Goal: Find specific page/section: Find specific page/section

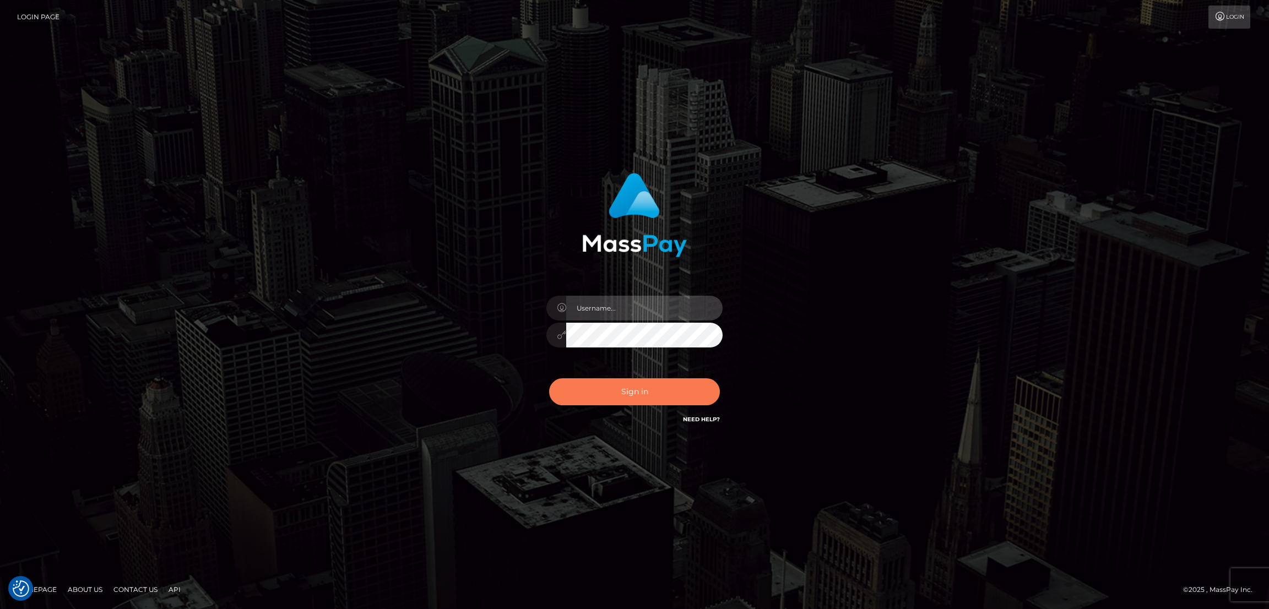
type input "alexstef"
click at [635, 396] on button "Sign in" at bounding box center [634, 391] width 171 height 27
type input "alexstef"
click at [607, 391] on button "Sign in" at bounding box center [634, 391] width 171 height 27
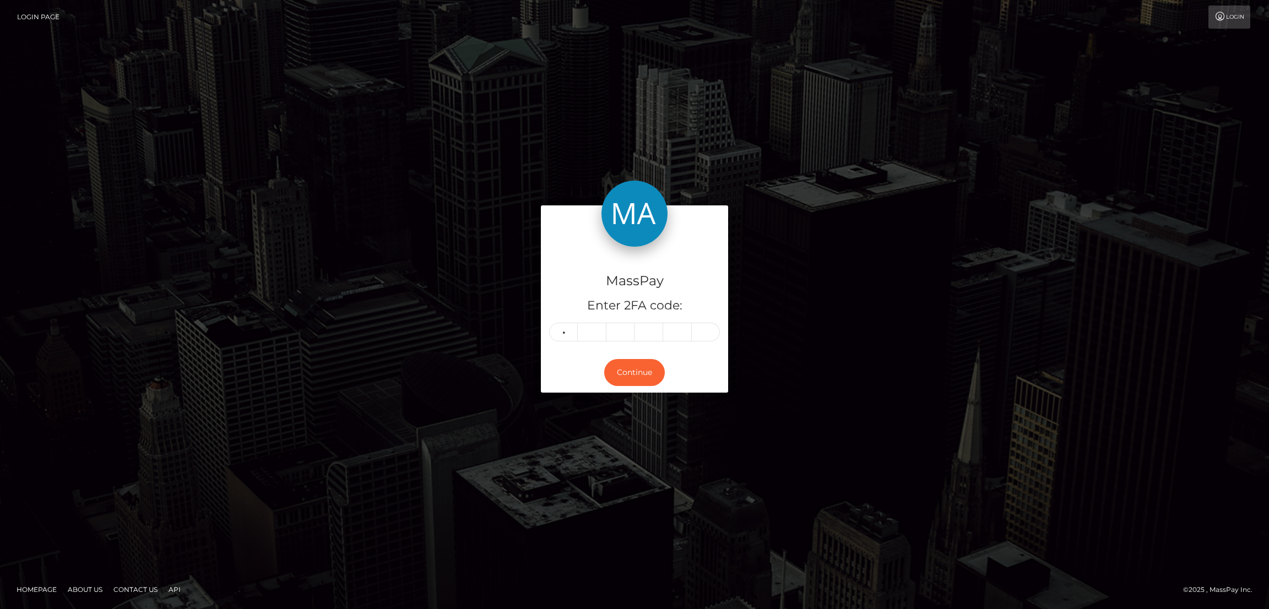
type input "7"
type input "5"
type input "0"
type input "9"
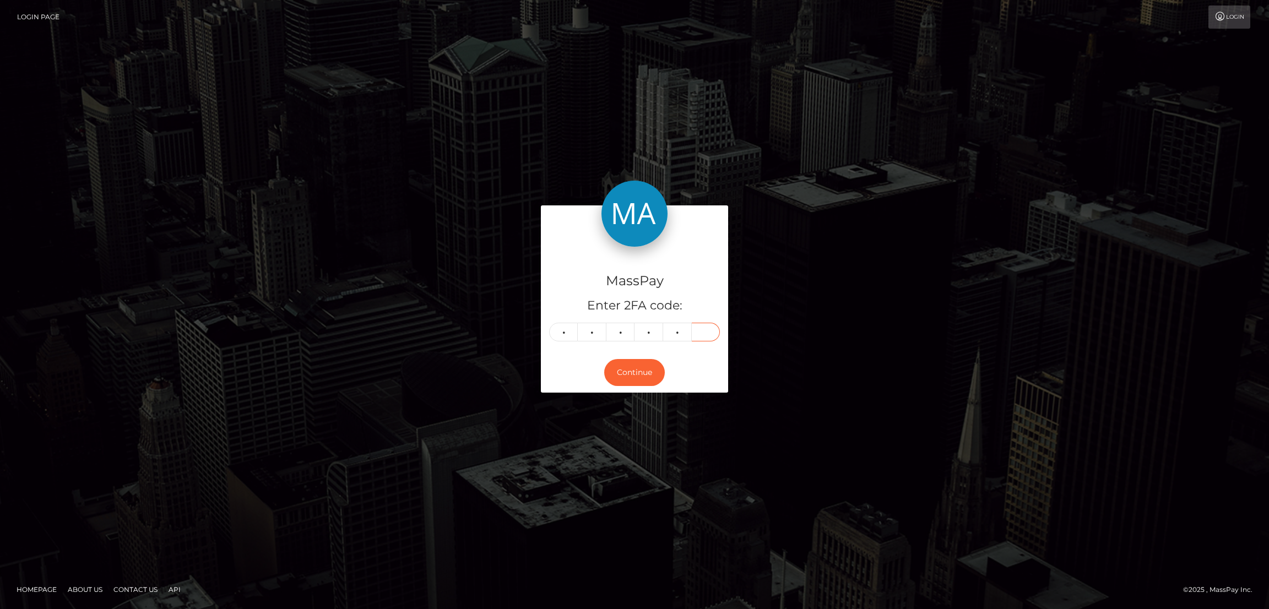
type input "2"
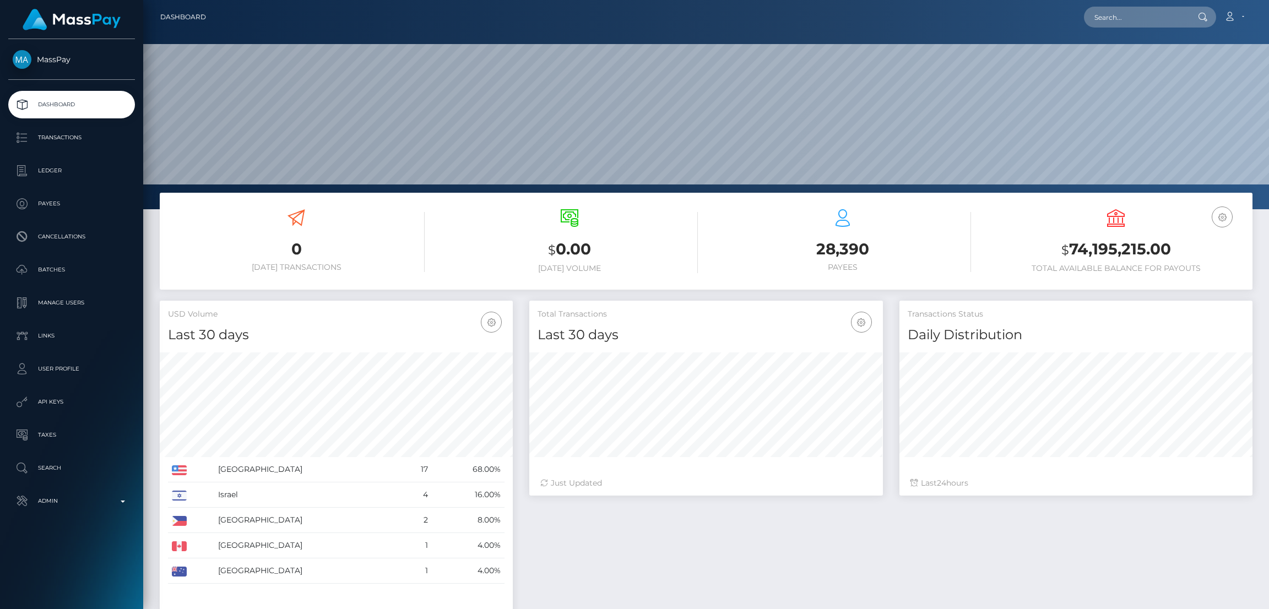
scroll to position [196, 353]
click at [1118, 23] on input "text" at bounding box center [1136, 17] width 104 height 21
paste input "pout_oRZqhktwZHyLN"
type input "pout_oRZqhktwZHyLN"
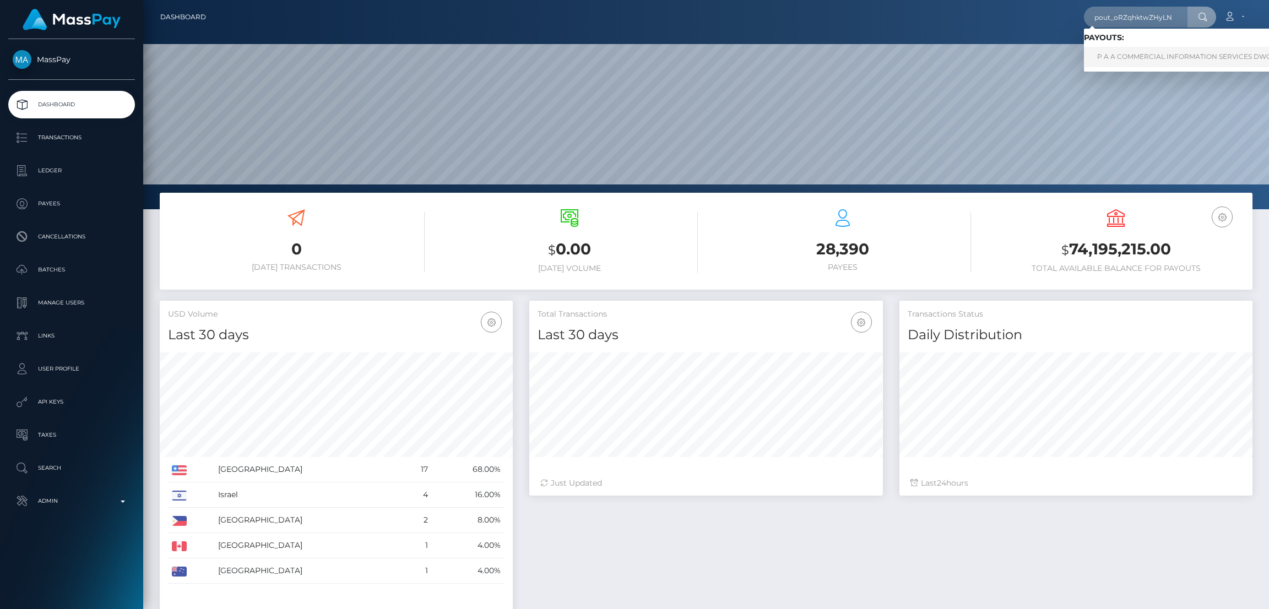
click at [1134, 59] on link "P A A COMMERCIAL INFORMATION SERVICES DWC LLC (Whop Inc - )" at bounding box center [1213, 57] width 259 height 20
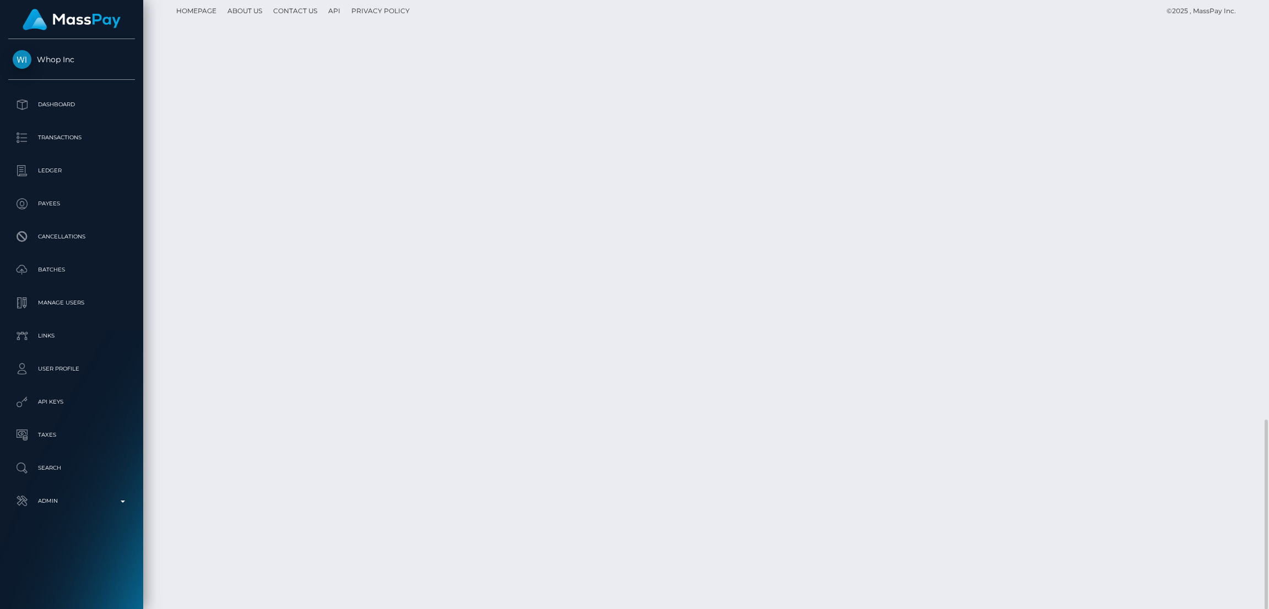
scroll to position [132, 353]
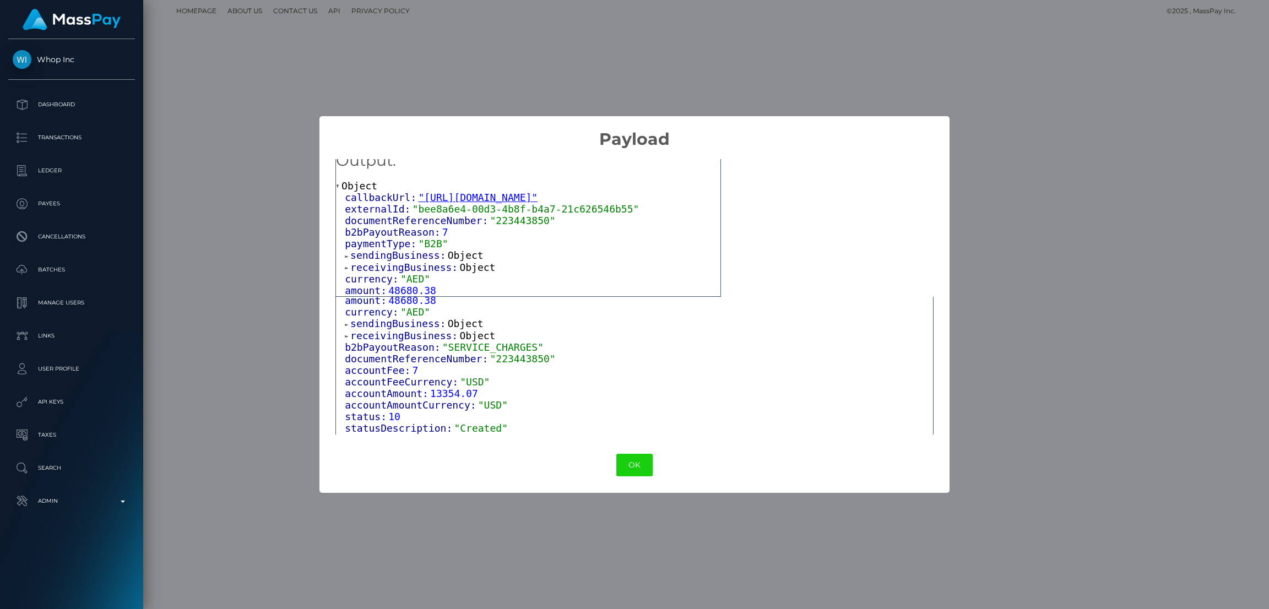
scroll to position [144, 0]
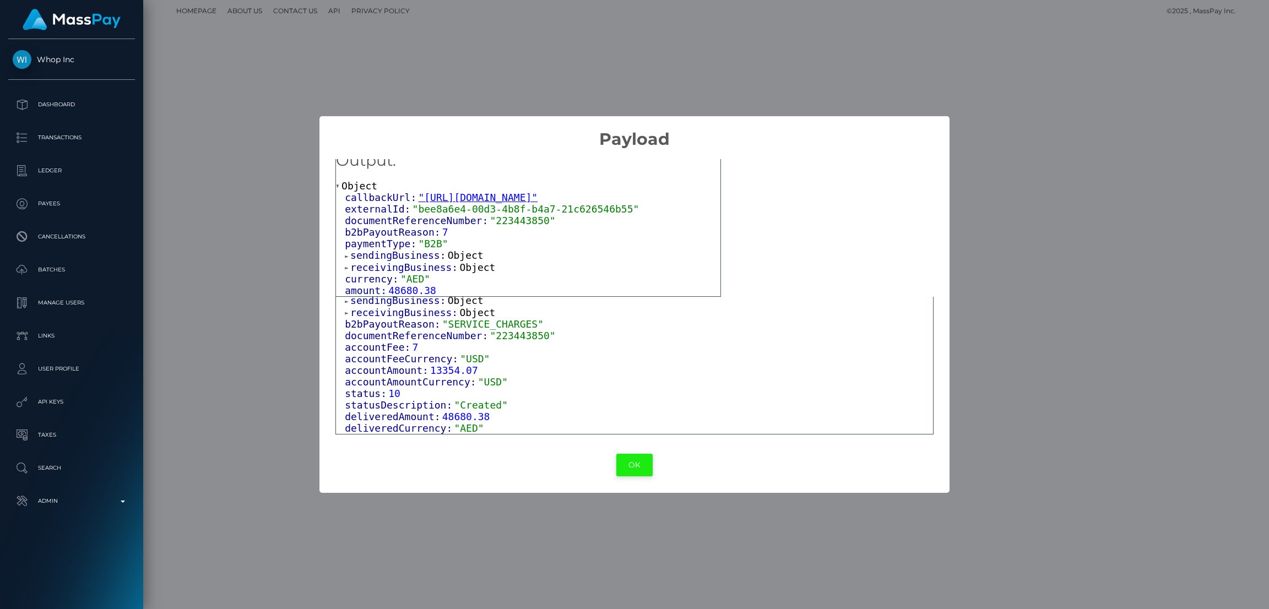
click at [627, 462] on button "OK" at bounding box center [634, 465] width 36 height 23
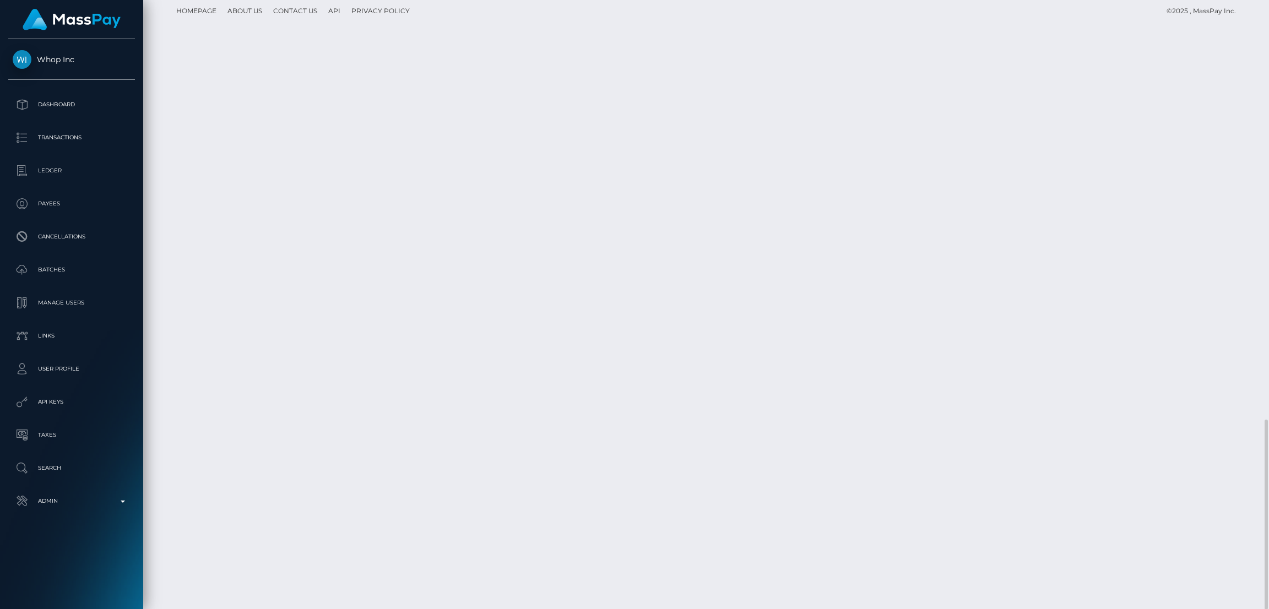
scroll to position [132, 353]
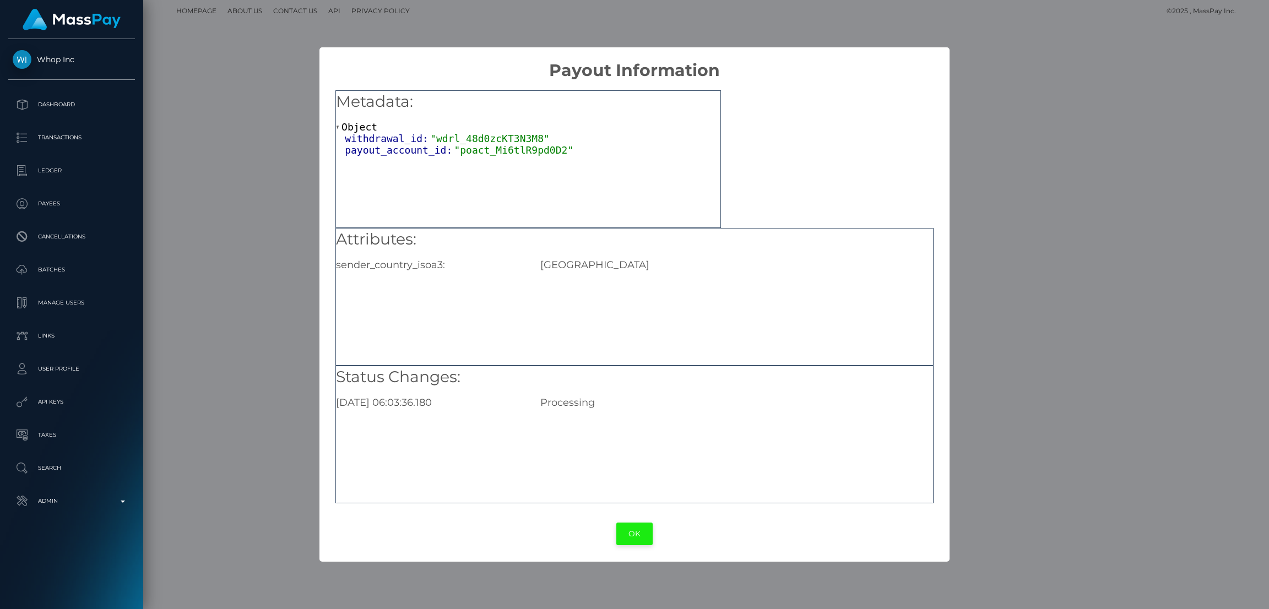
click at [643, 533] on button "OK" at bounding box center [634, 534] width 36 height 23
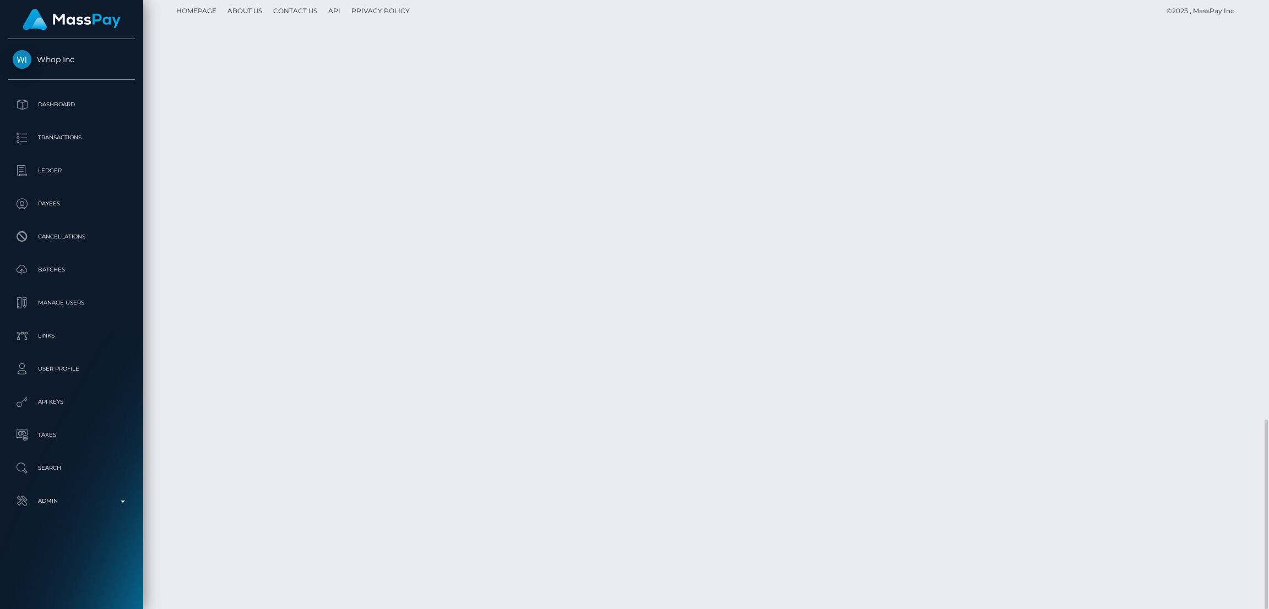
drag, startPoint x: 367, startPoint y: 504, endPoint x: 471, endPoint y: 503, distance: 103.5
copy td "6kzpeKQxRkS7DYjRFdVvtw"
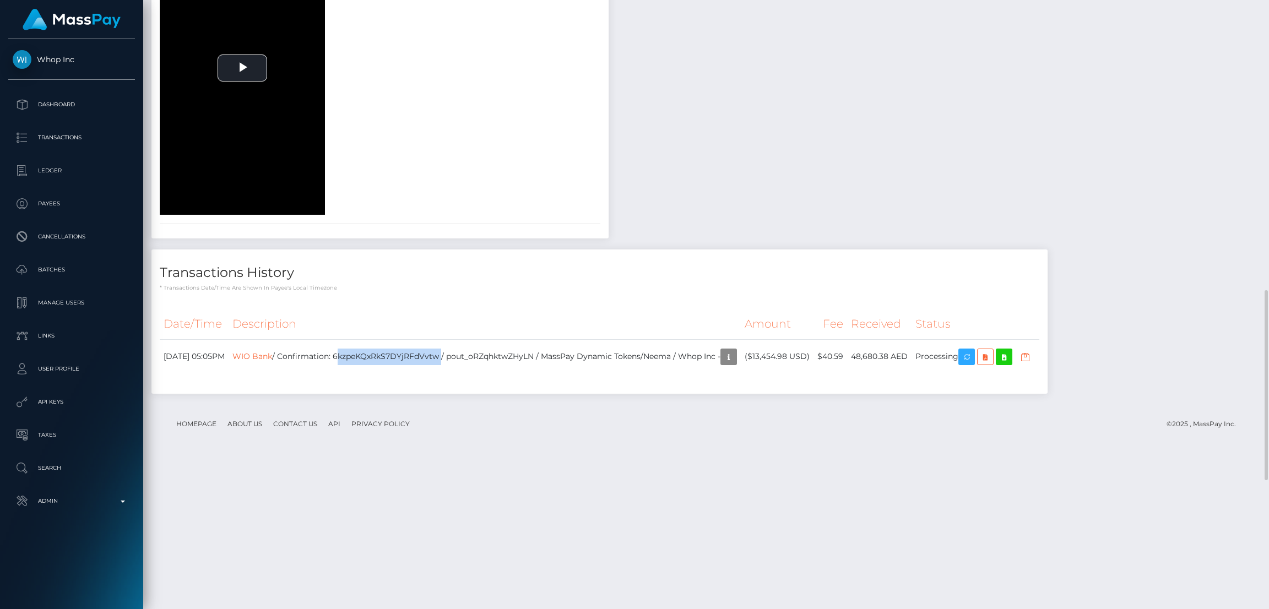
scroll to position [1343, 0]
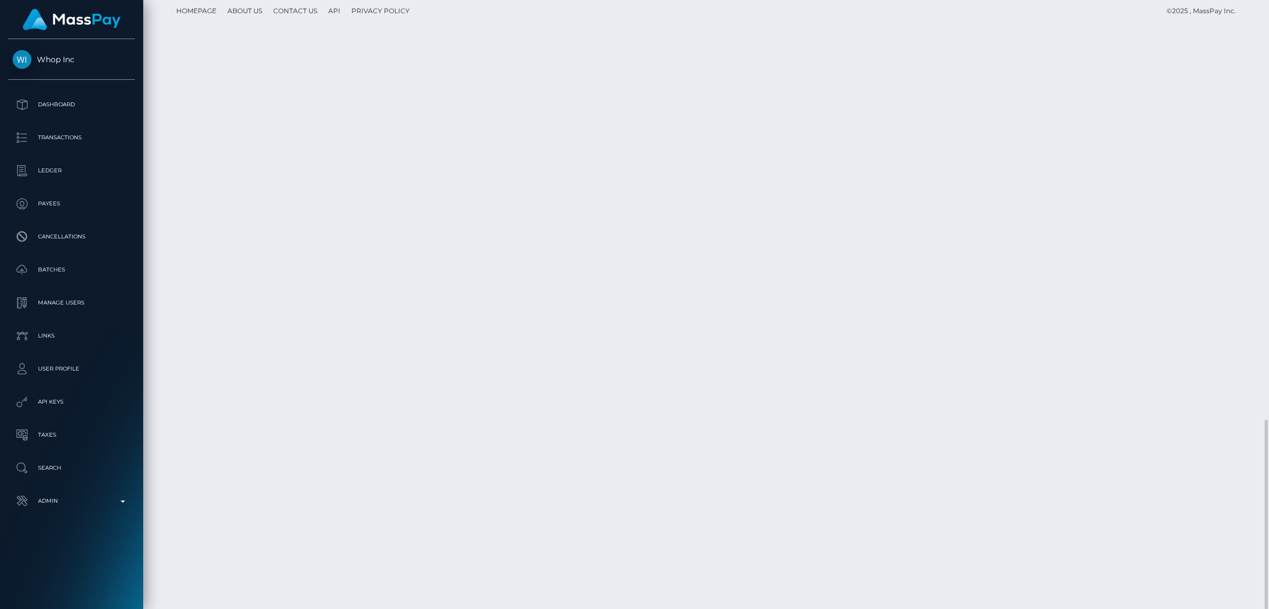
copy td "pout_oRZqhktwZHyLN"
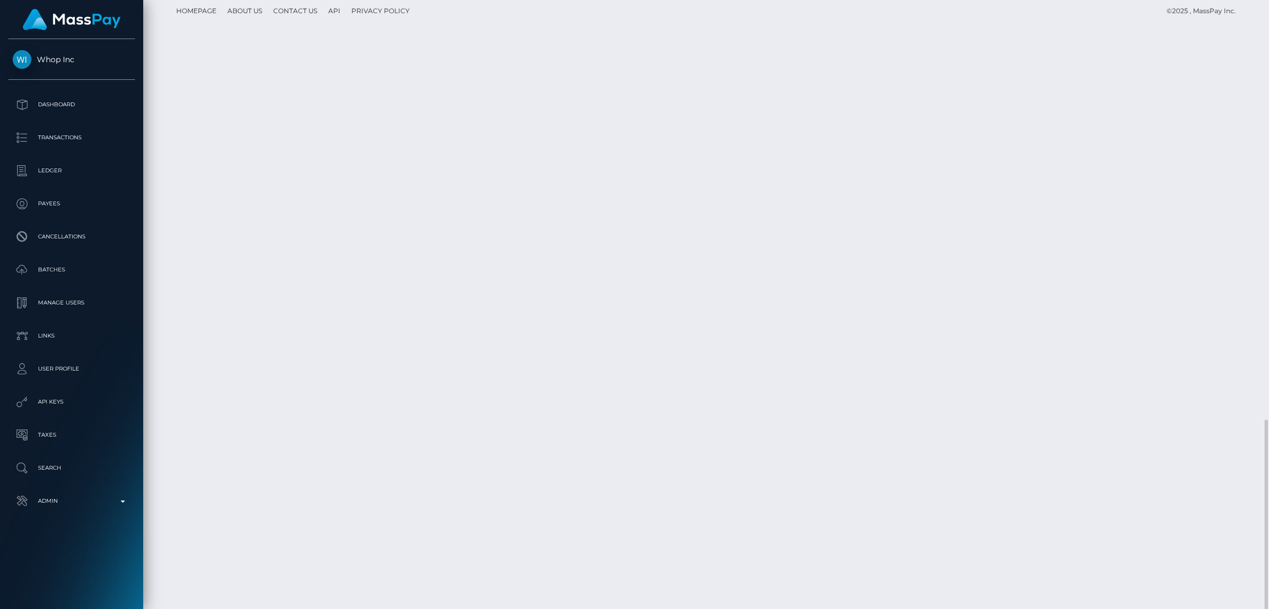
copy td "6kzpeKQxRkS7DYjRFdVvtw"
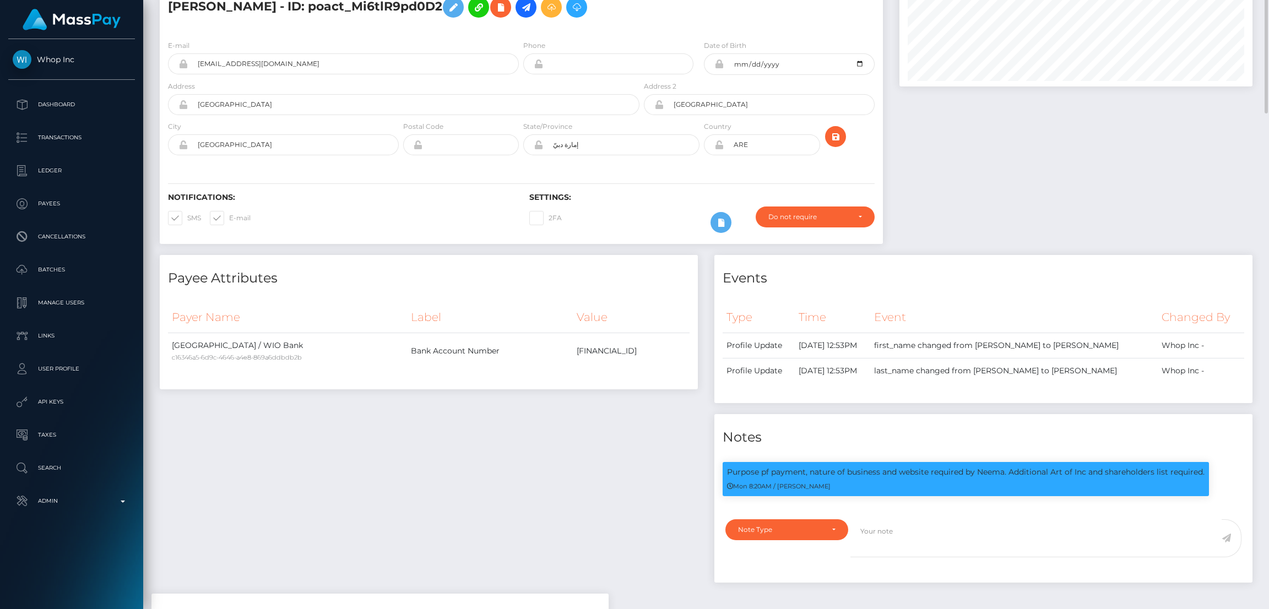
scroll to position [0, 0]
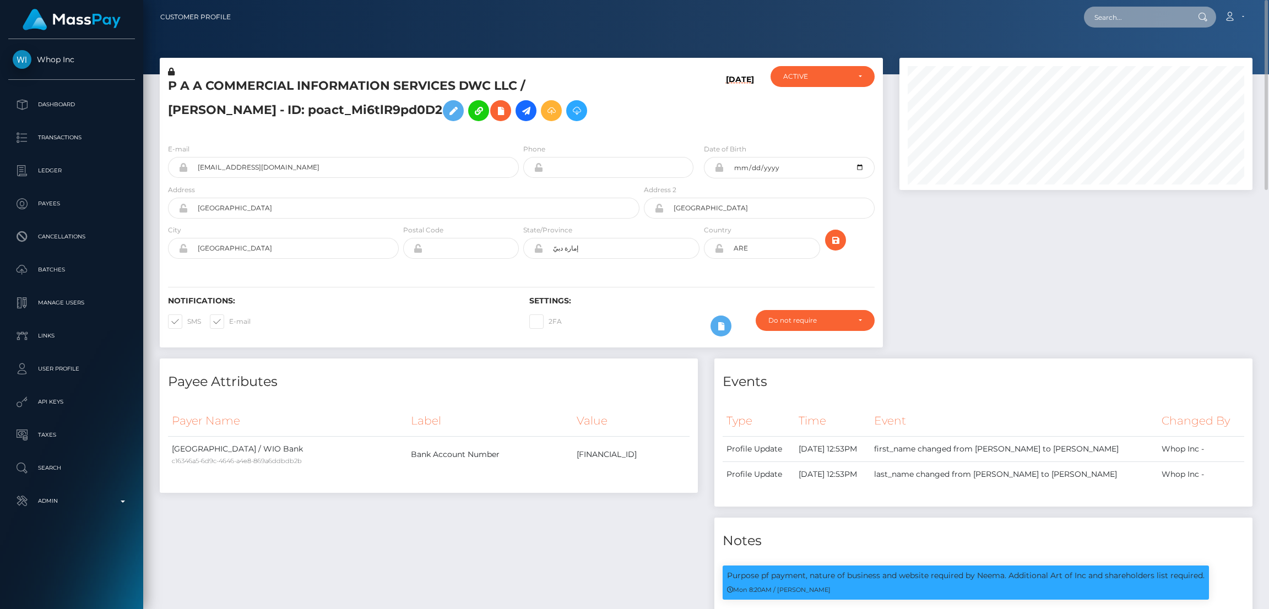
click at [1154, 8] on input "text" at bounding box center [1136, 17] width 104 height 21
paste input "lisa.hoekstraa@icloud.com"
type input "lisa.hoekstraa@icloud.com"
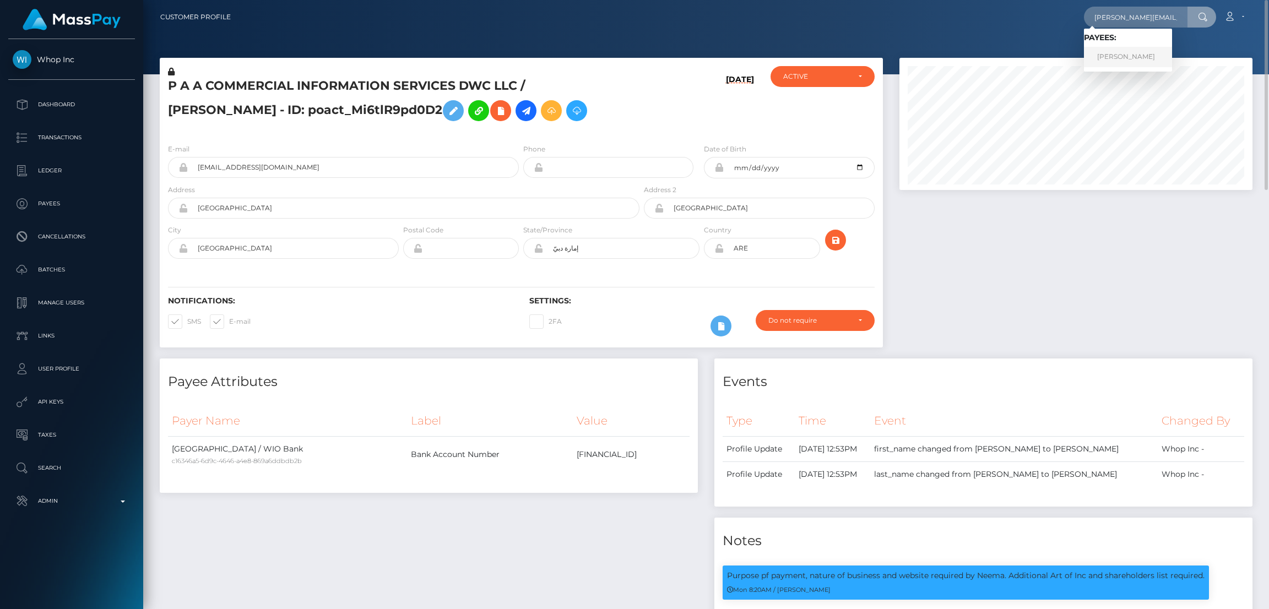
click at [1144, 63] on link "LISA ANNA HOEKSTRA" at bounding box center [1128, 57] width 88 height 20
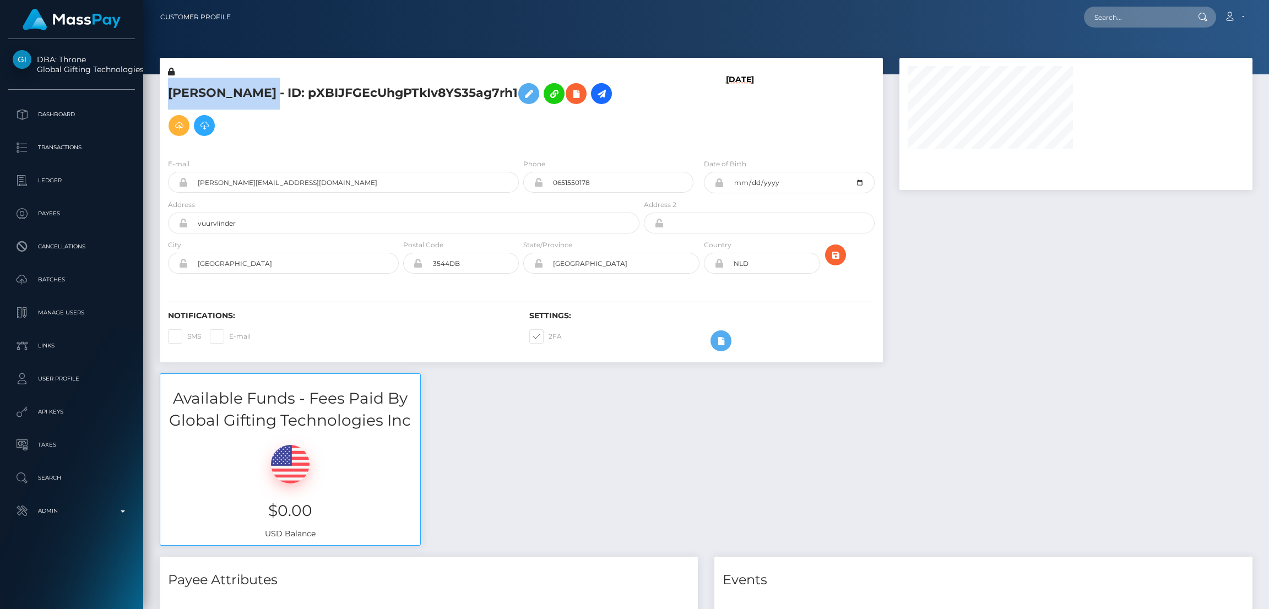
drag, startPoint x: 310, startPoint y: 91, endPoint x: 169, endPoint y: 93, distance: 140.4
click at [169, 93] on h5 "LISA ANNA HOEKSTRA - ID: pXBIJFGEcUhgPTkIv8YS35ag7rh1" at bounding box center [400, 110] width 465 height 64
copy h5 "LISA ANNA HOEKSTRA"
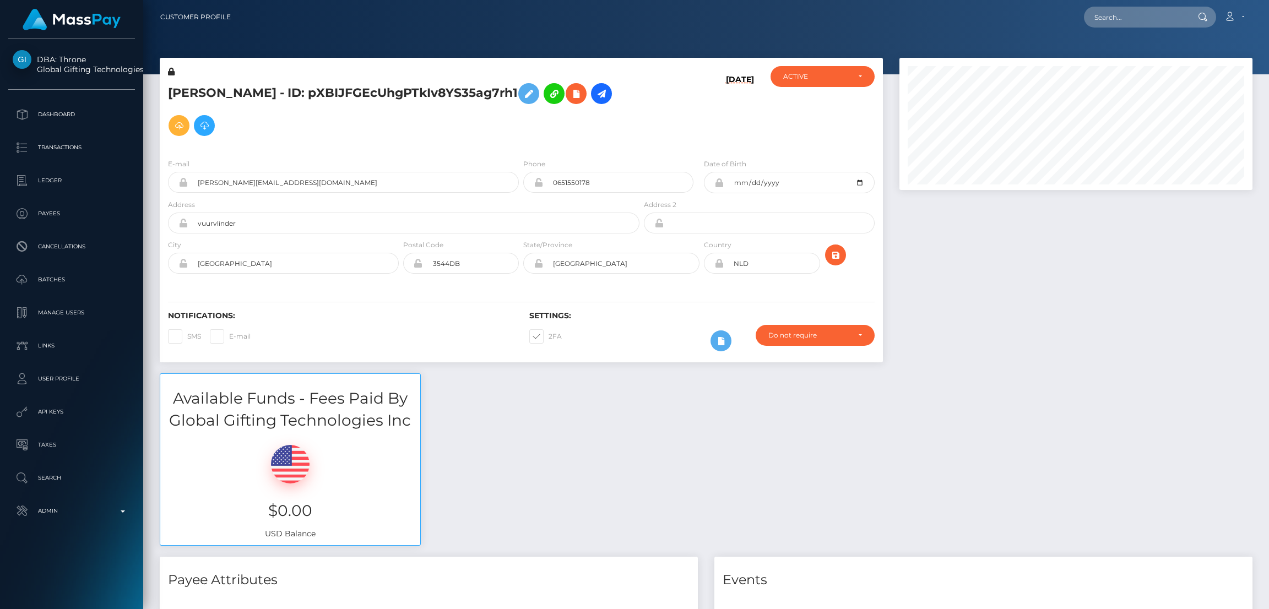
click at [399, 117] on h5 "LISA ANNA HOEKSTRA - ID: pXBIJFGEcUhgPTkIv8YS35ag7rh1" at bounding box center [400, 110] width 465 height 64
click at [1148, 18] on input "text" at bounding box center [1136, 17] width 104 height 21
paste input "pout_pjvSuEk6SNQK5"
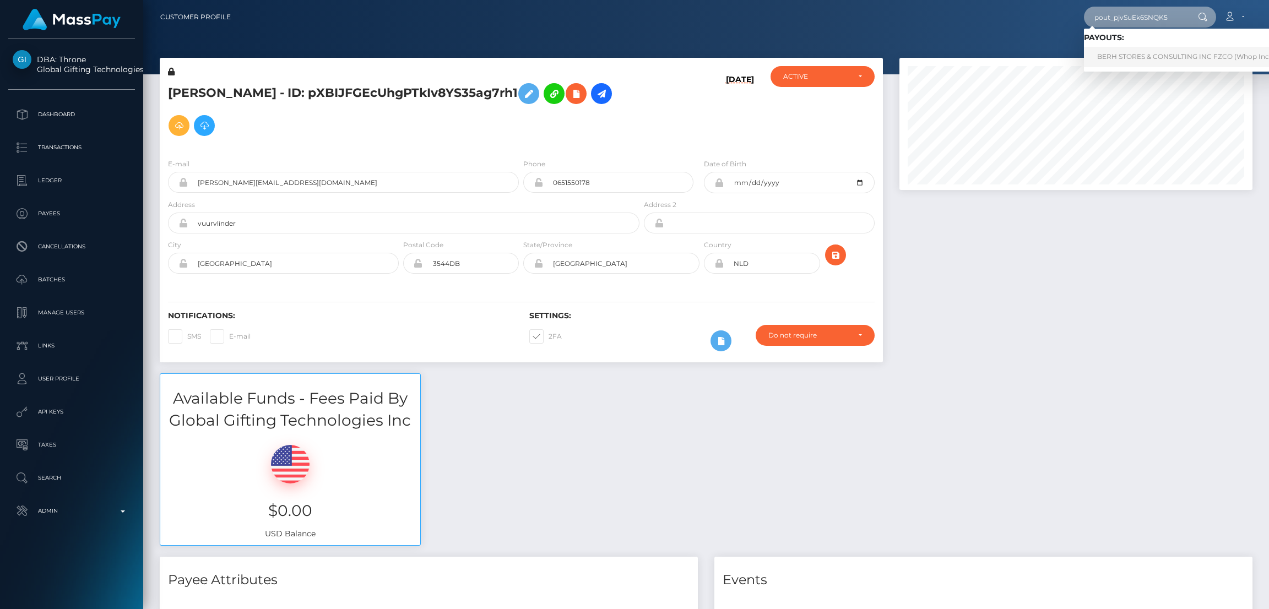
type input "pout_pjvSuEk6SNQK5"
click at [1138, 51] on link "BERH STORES & CONSULTING INC FZCO (Whop Inc - )" at bounding box center [1187, 57] width 207 height 20
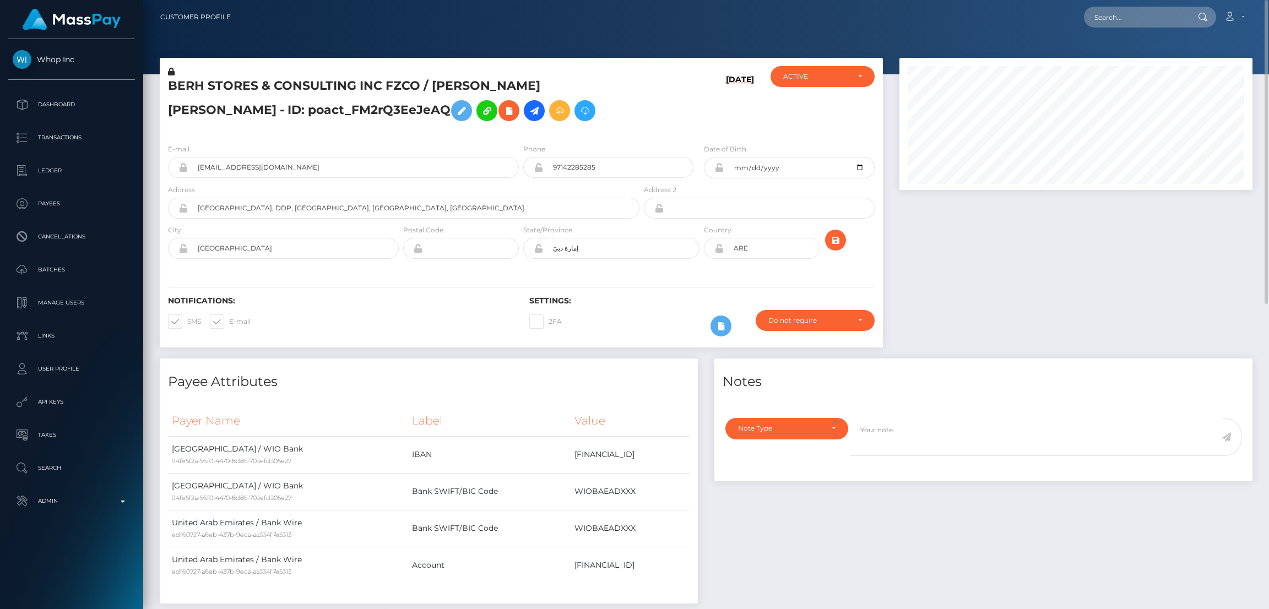
scroll to position [578, 0]
